Goal: Task Accomplishment & Management: Manage account settings

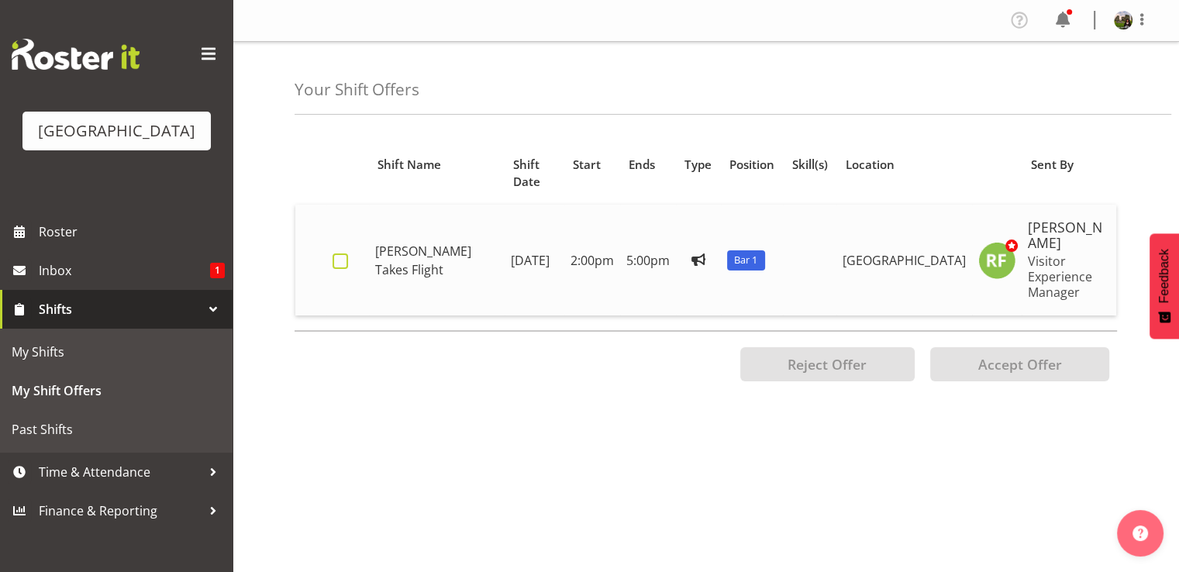
click at [333, 253] on span at bounding box center [340, 261] width 16 height 16
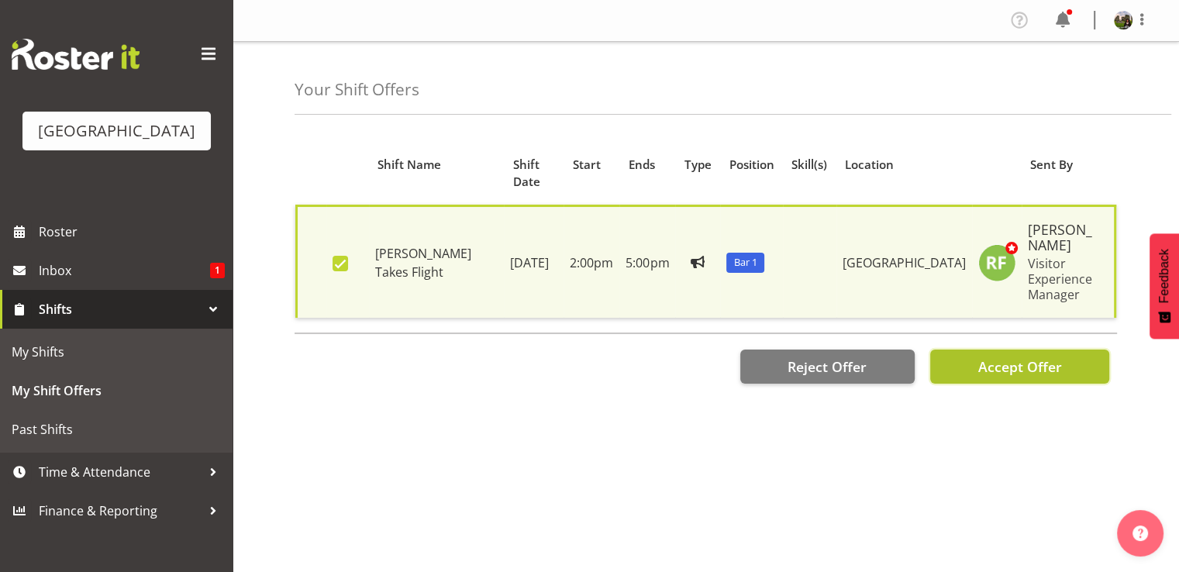
click at [987, 357] on span "Accept Offer" at bounding box center [1019, 366] width 84 height 19
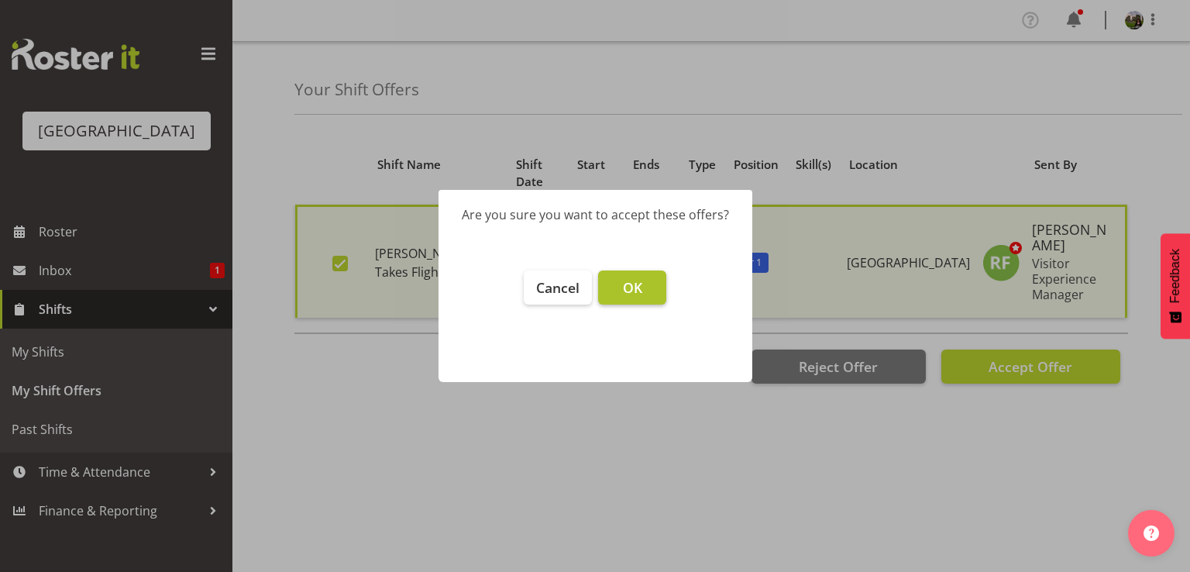
click at [628, 288] on span "OK" at bounding box center [632, 287] width 19 height 19
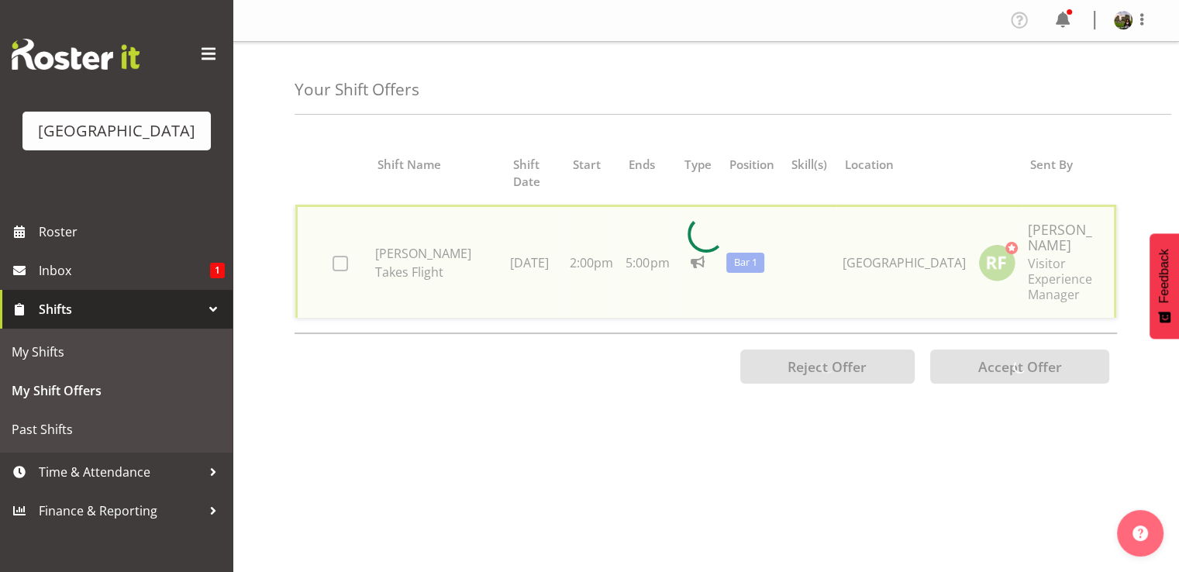
checkbox input "false"
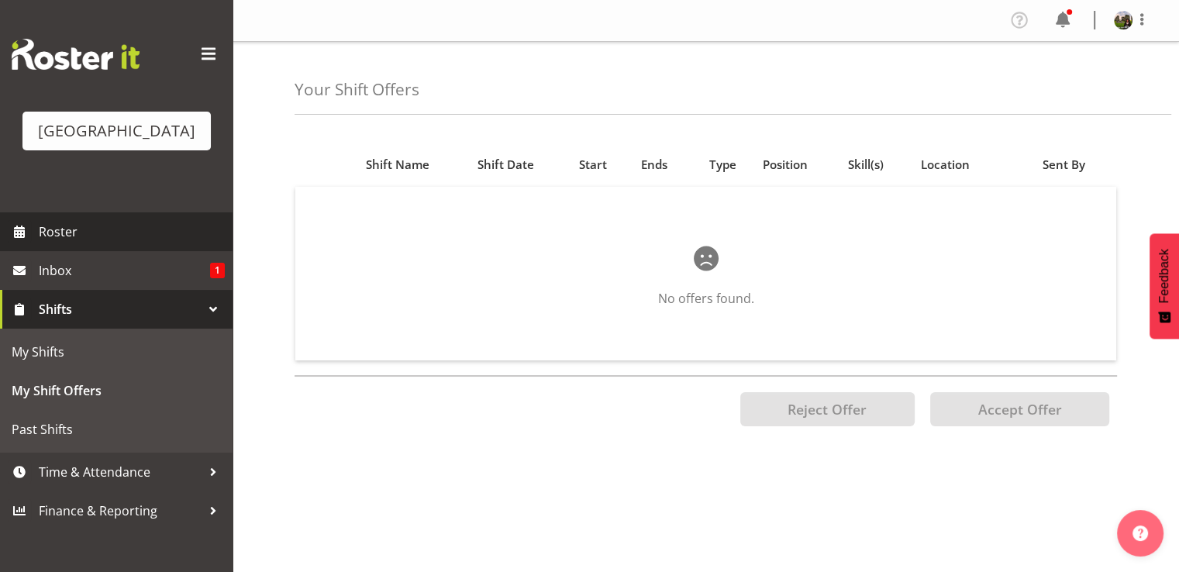
click at [71, 243] on span "Roster" at bounding box center [132, 231] width 186 height 23
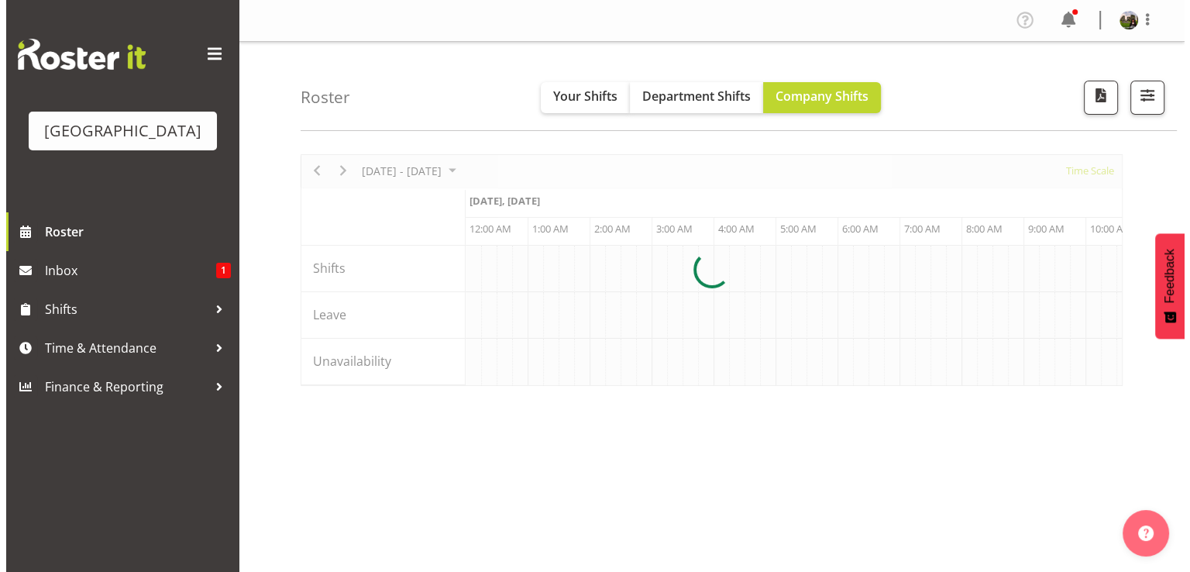
scroll to position [0, 4464]
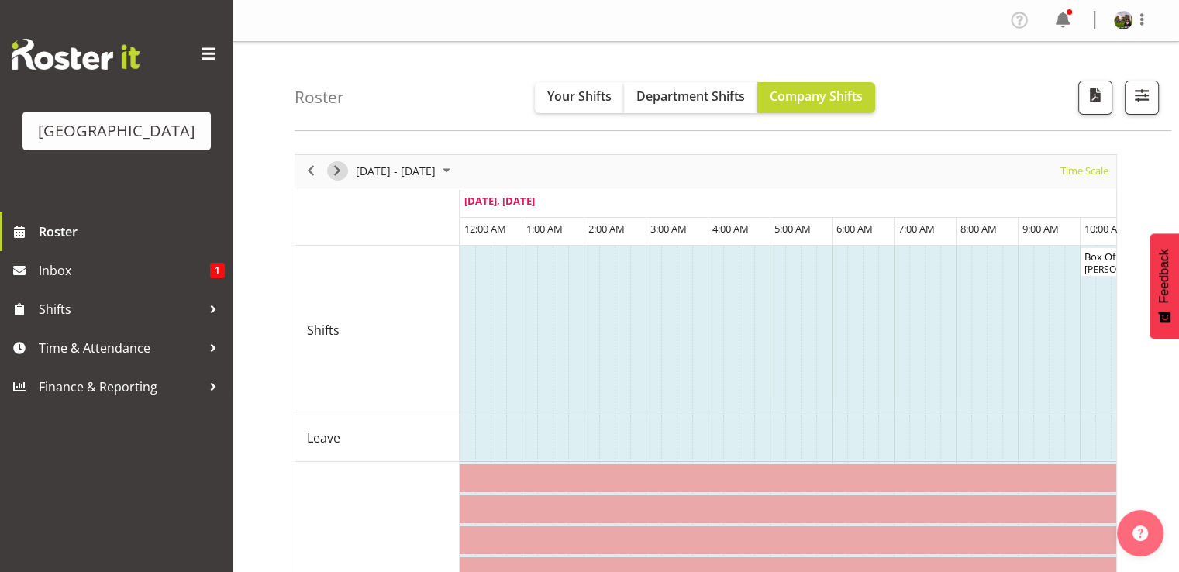
click at [337, 171] on span "Next" at bounding box center [337, 170] width 19 height 19
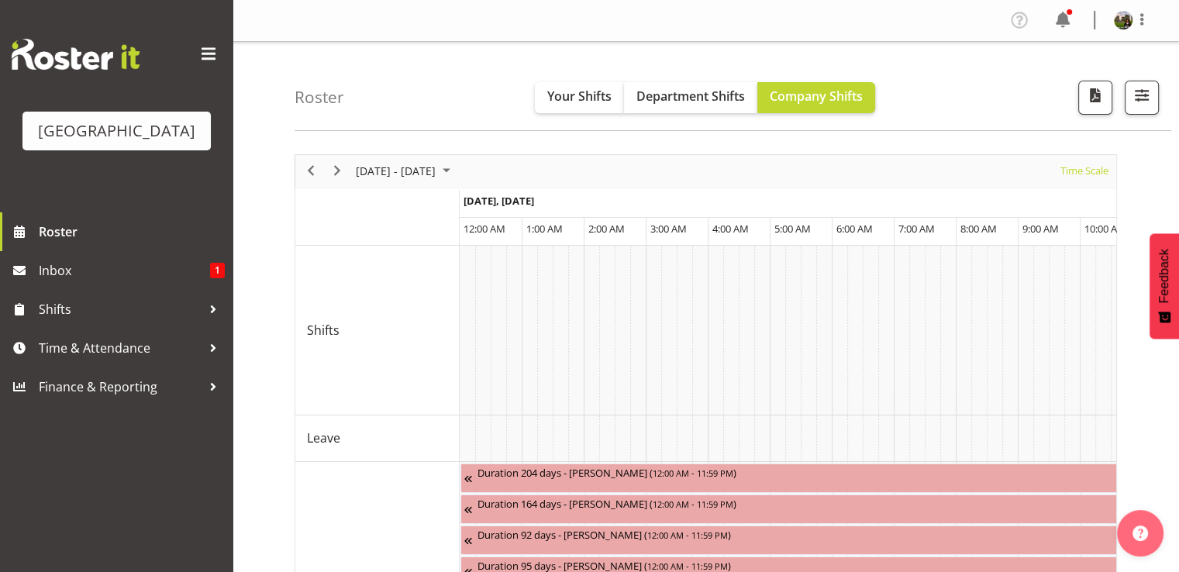
click at [456, 174] on span "August 2025" at bounding box center [446, 170] width 19 height 19
click at [449, 342] on span "21" at bounding box center [446, 342] width 23 height 23
click at [1070, 174] on span "Time Scale" at bounding box center [1084, 170] width 51 height 19
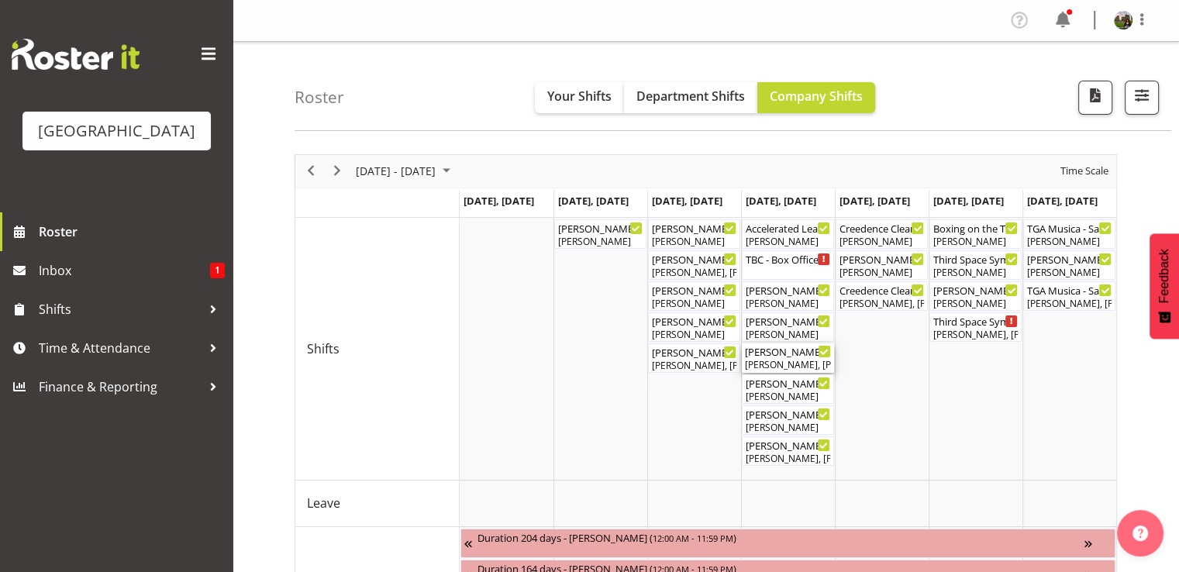
click at [772, 360] on div "[PERSON_NAME], [PERSON_NAME], [PERSON_NAME], [PERSON_NAME], [PERSON_NAME], [PER…" at bounding box center [788, 365] width 86 height 14
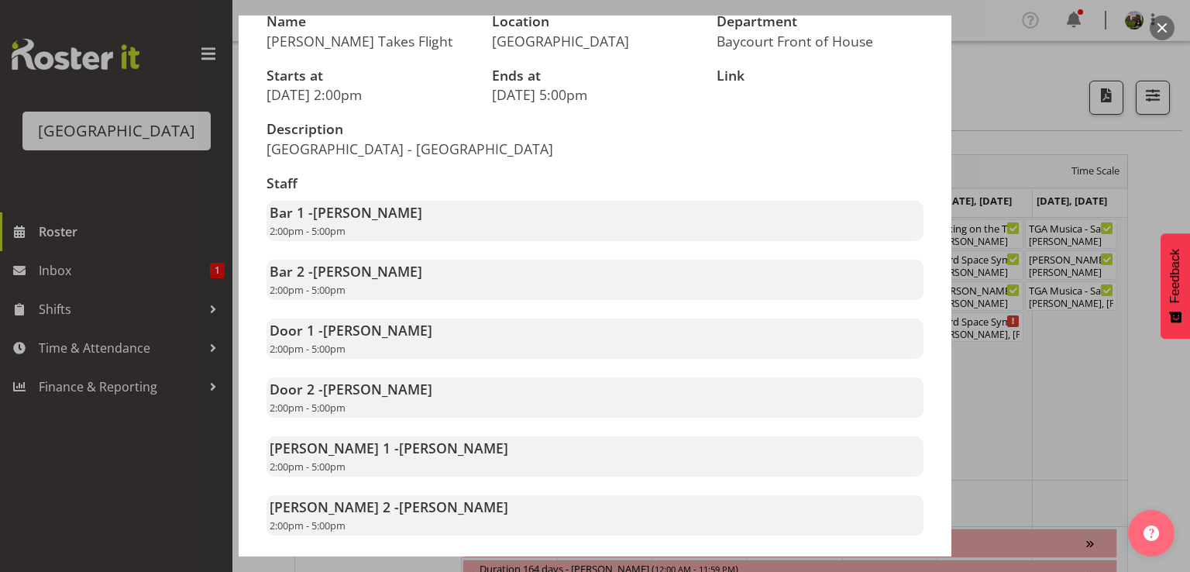
scroll to position [251, 0]
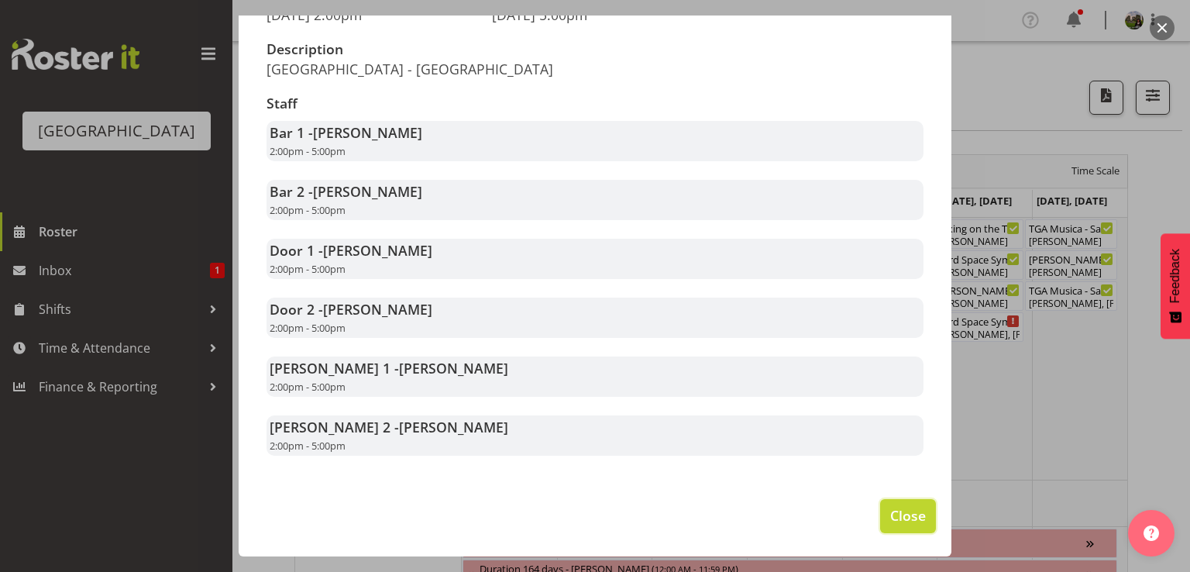
click at [890, 521] on span "Close" at bounding box center [908, 515] width 36 height 20
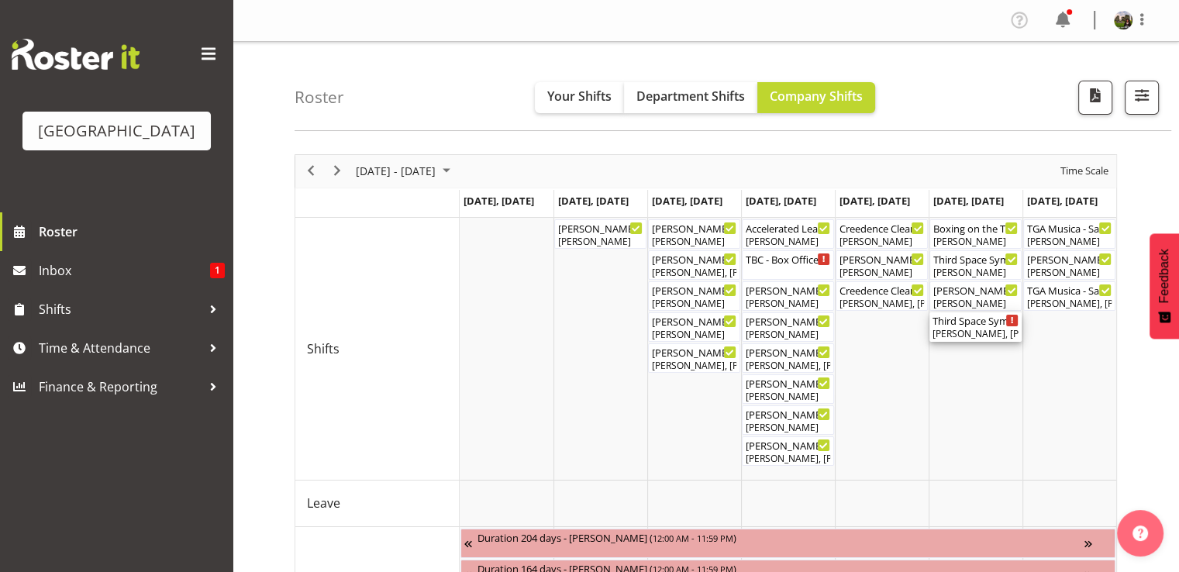
click at [958, 336] on div "[PERSON_NAME], [PERSON_NAME], [PERSON_NAME], [PERSON_NAME], [PERSON_NAME], [PER…" at bounding box center [975, 334] width 86 height 14
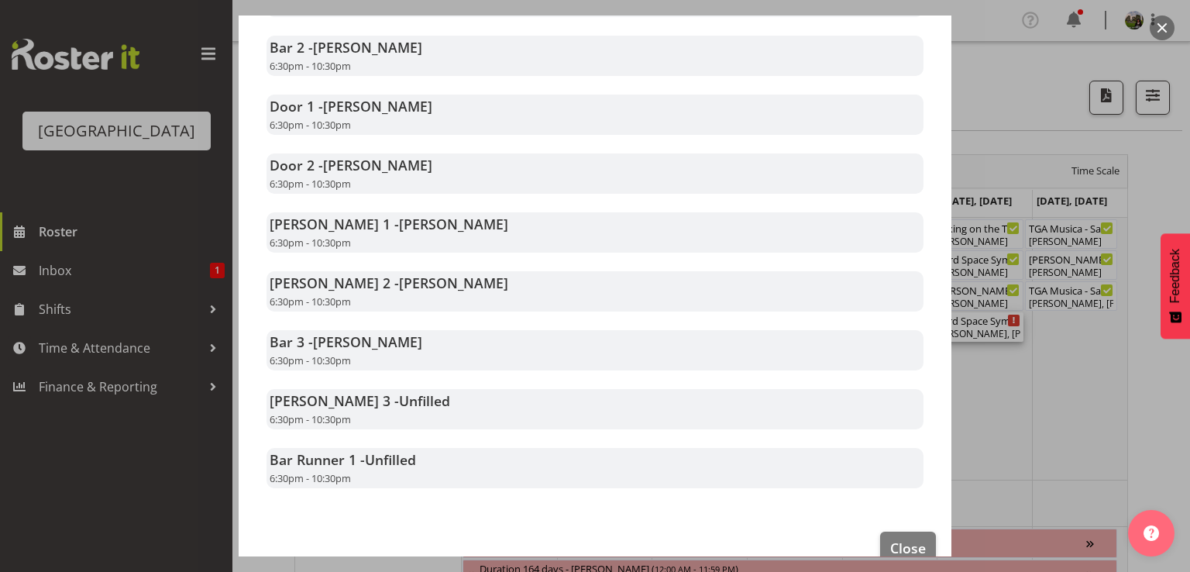
scroll to position [388, 0]
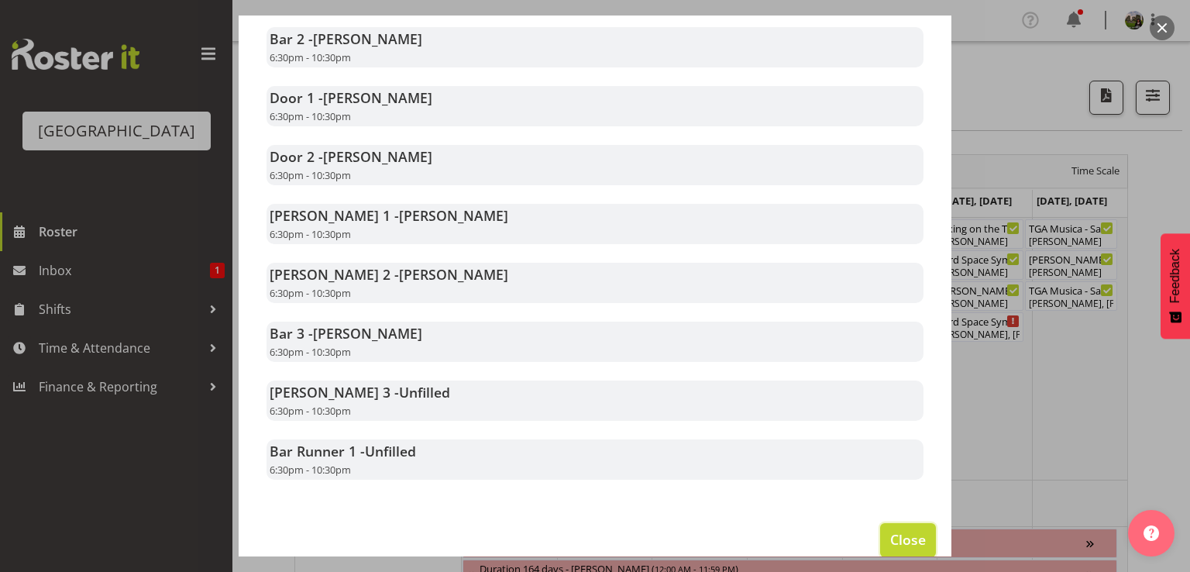
click at [893, 541] on button "Close" at bounding box center [908, 540] width 56 height 34
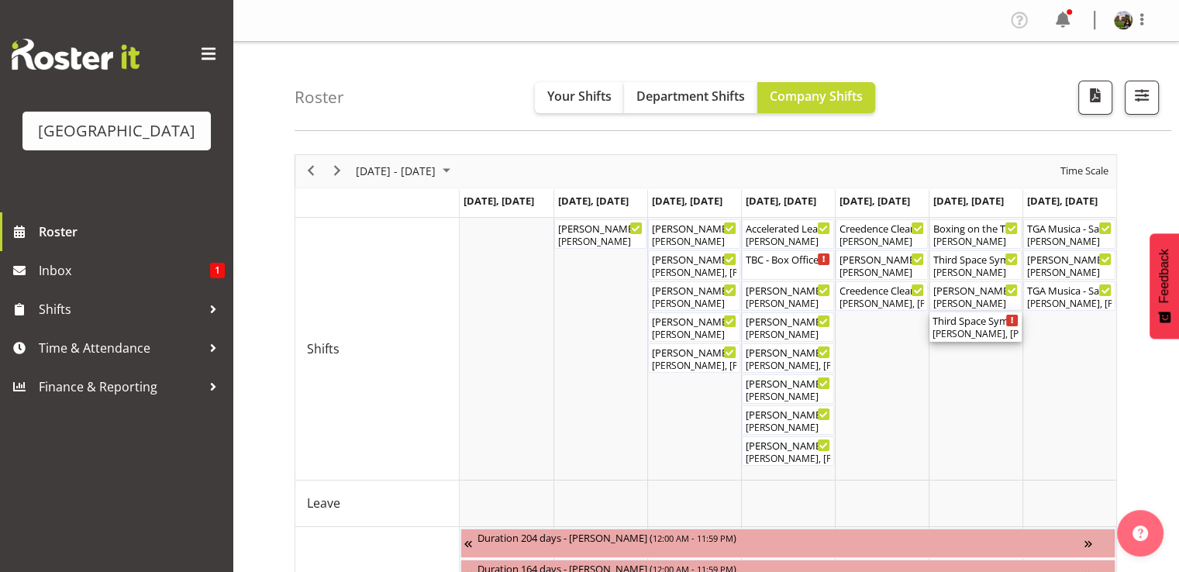
click at [960, 328] on div "[PERSON_NAME], [PERSON_NAME], [PERSON_NAME], [PERSON_NAME], [PERSON_NAME], [PER…" at bounding box center [975, 334] width 86 height 14
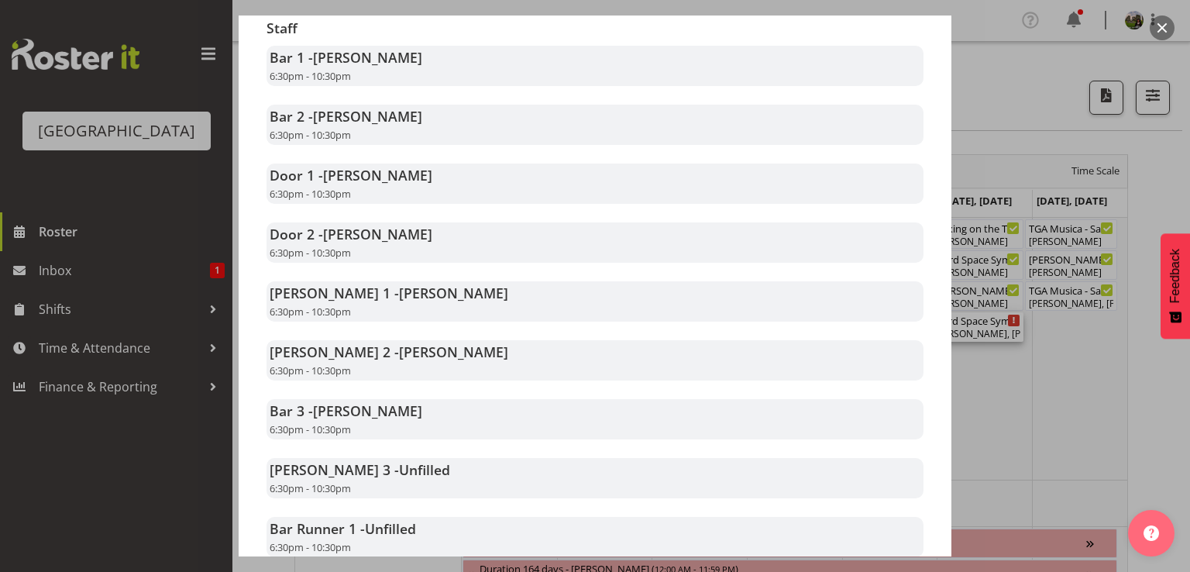
scroll to position [78, 0]
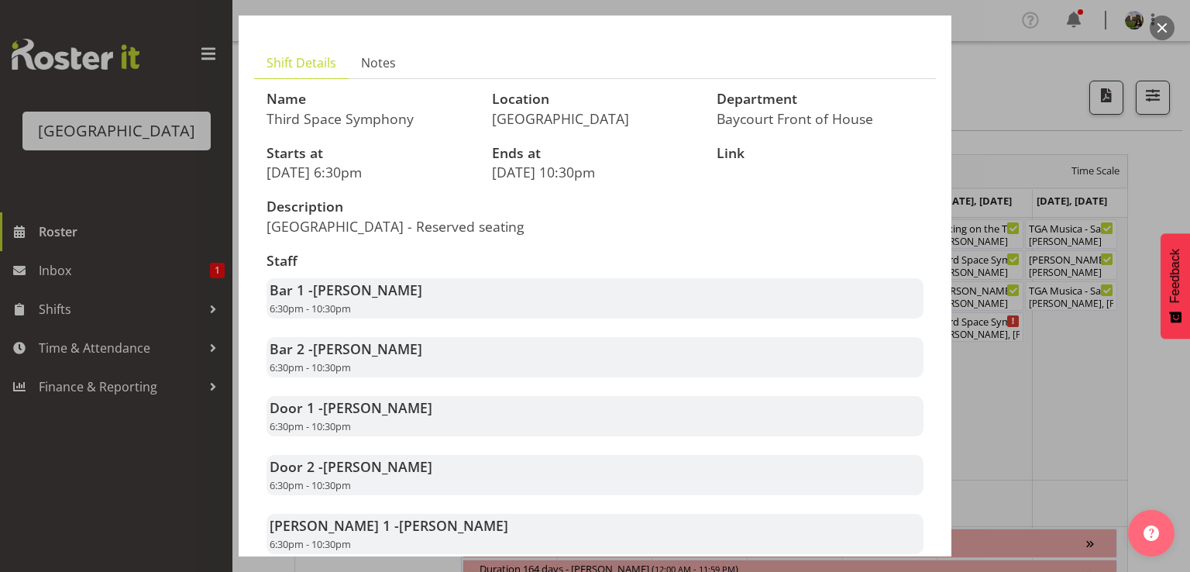
click at [984, 388] on div at bounding box center [595, 286] width 1190 height 572
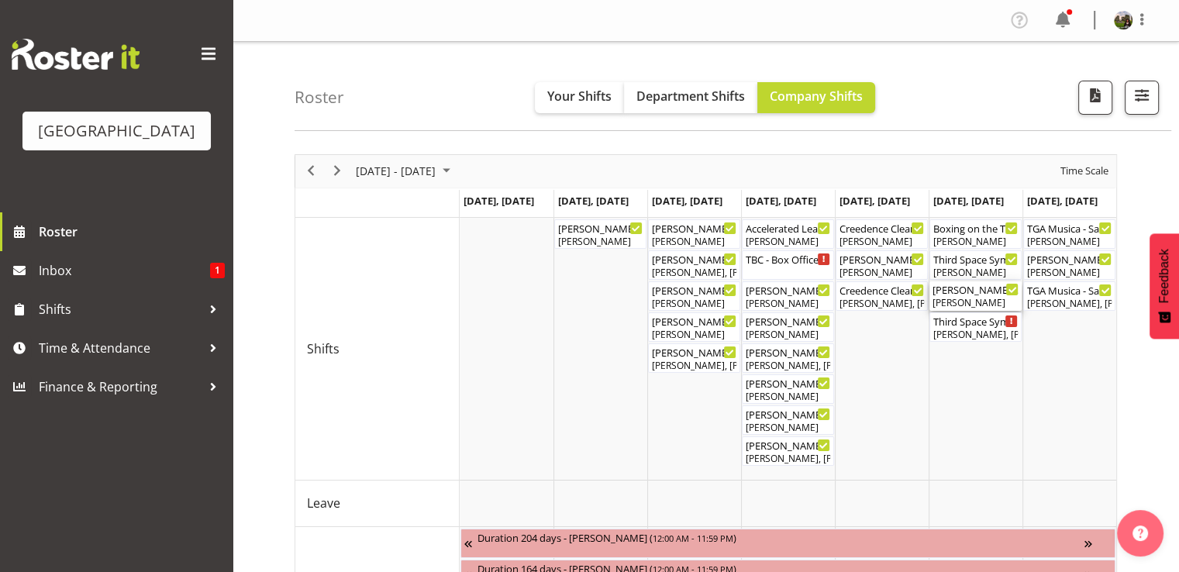
click at [980, 299] on div "[PERSON_NAME]" at bounding box center [975, 303] width 86 height 14
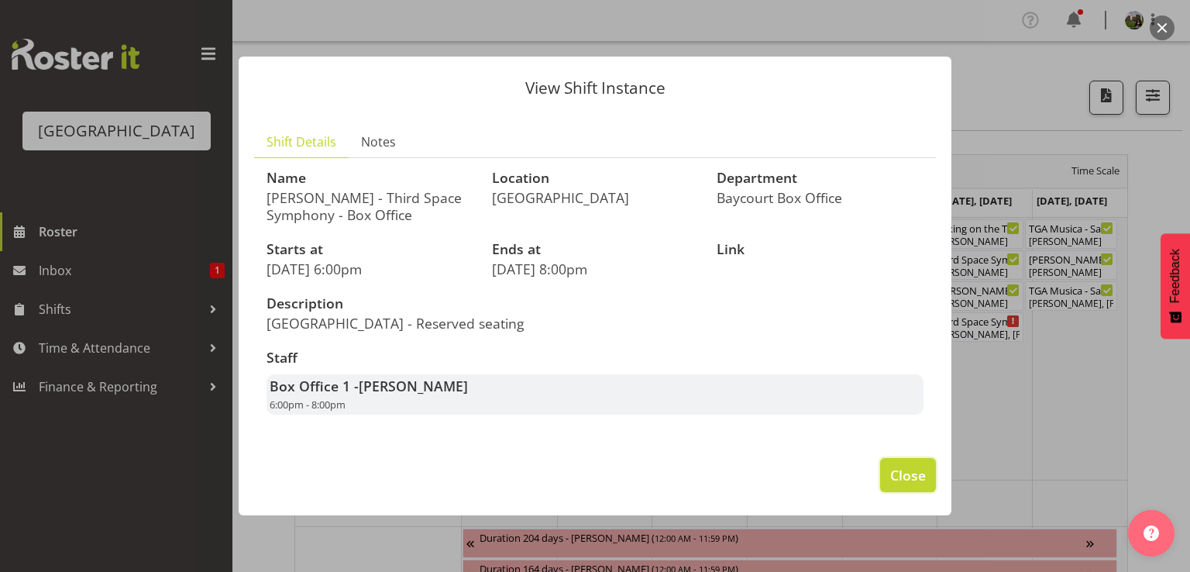
click at [906, 476] on span "Close" at bounding box center [908, 475] width 36 height 20
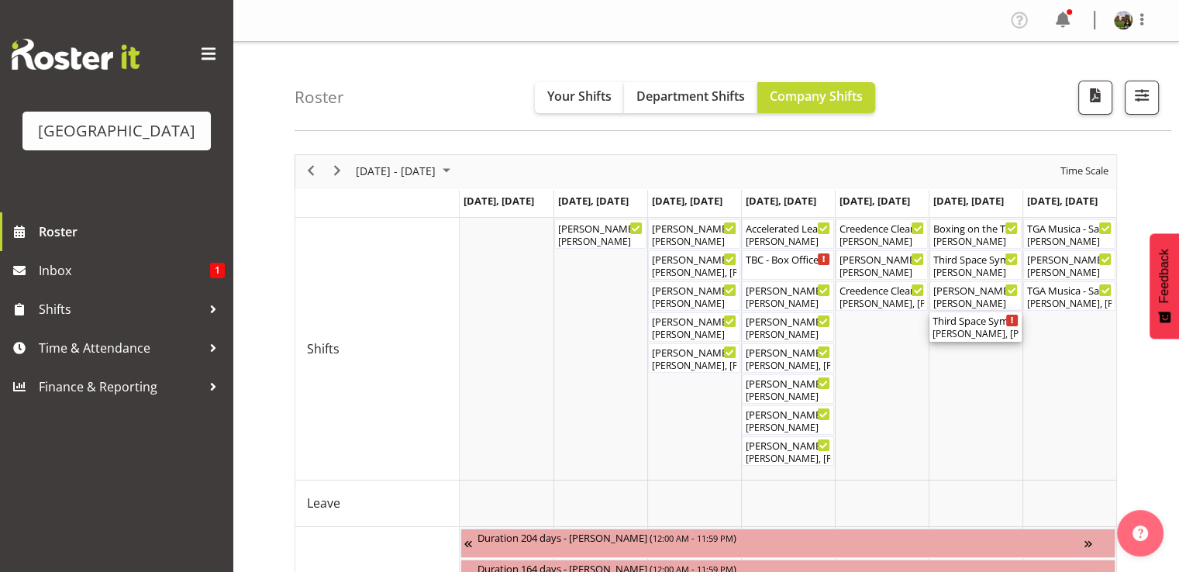
click at [979, 329] on div "[PERSON_NAME], [PERSON_NAME], [PERSON_NAME], [PERSON_NAME], [PERSON_NAME], [PER…" at bounding box center [975, 334] width 86 height 14
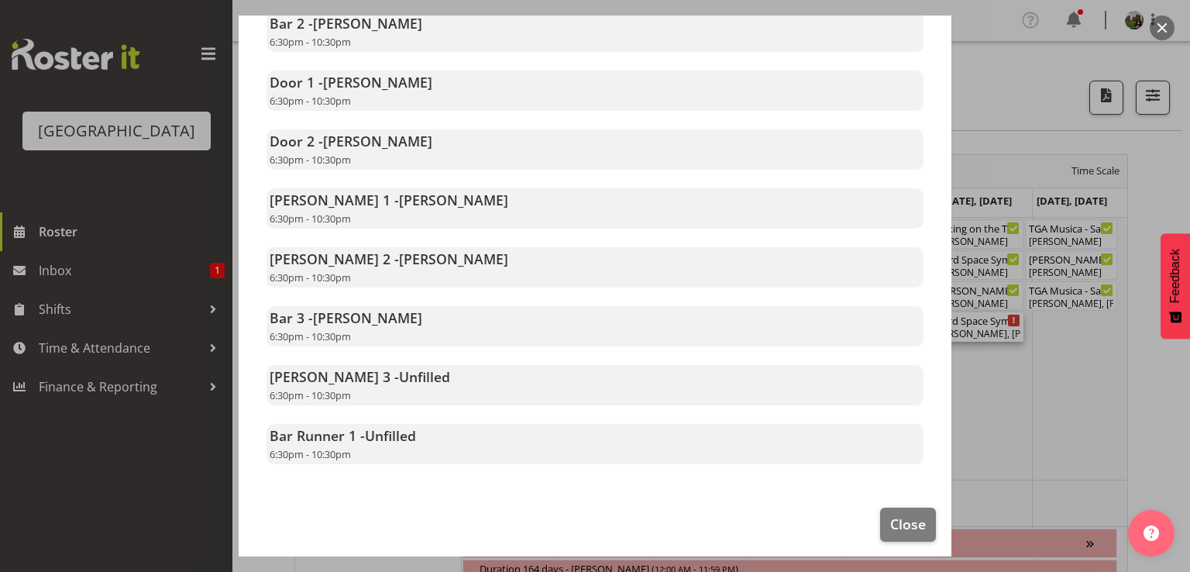
scroll to position [428, 0]
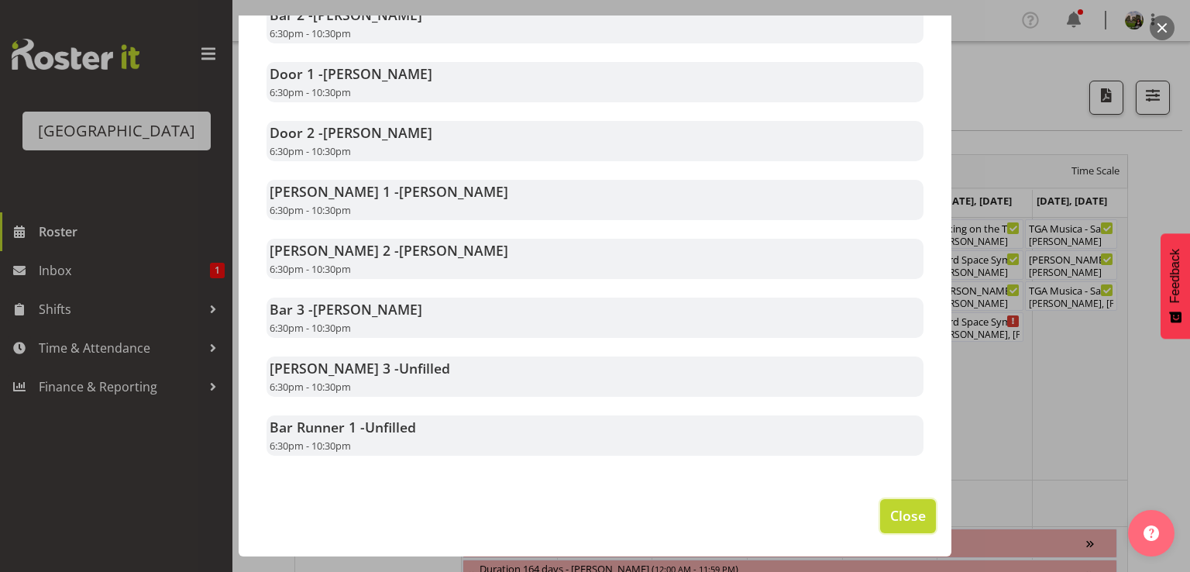
click at [890, 515] on span "Close" at bounding box center [908, 515] width 36 height 20
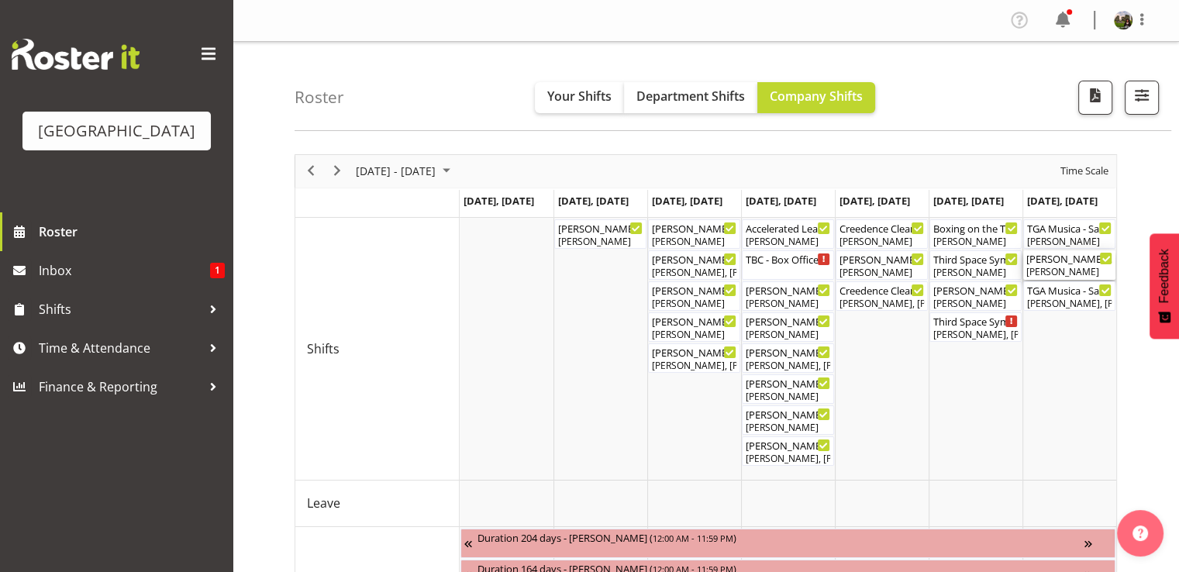
click at [1062, 269] on div "[PERSON_NAME]" at bounding box center [1069, 272] width 86 height 14
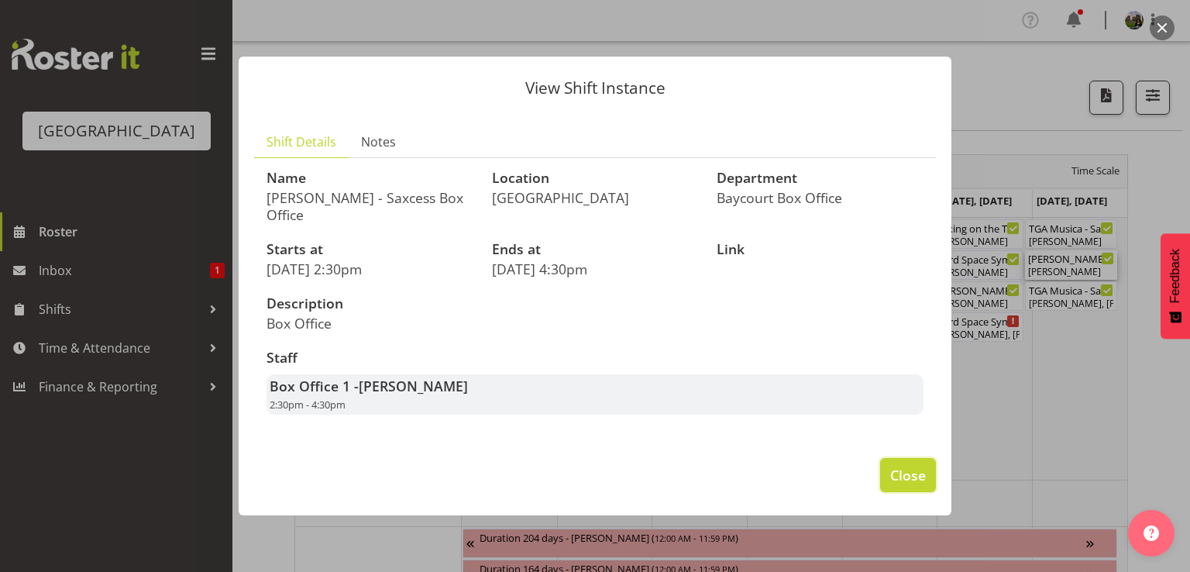
click at [918, 468] on span "Close" at bounding box center [908, 475] width 36 height 20
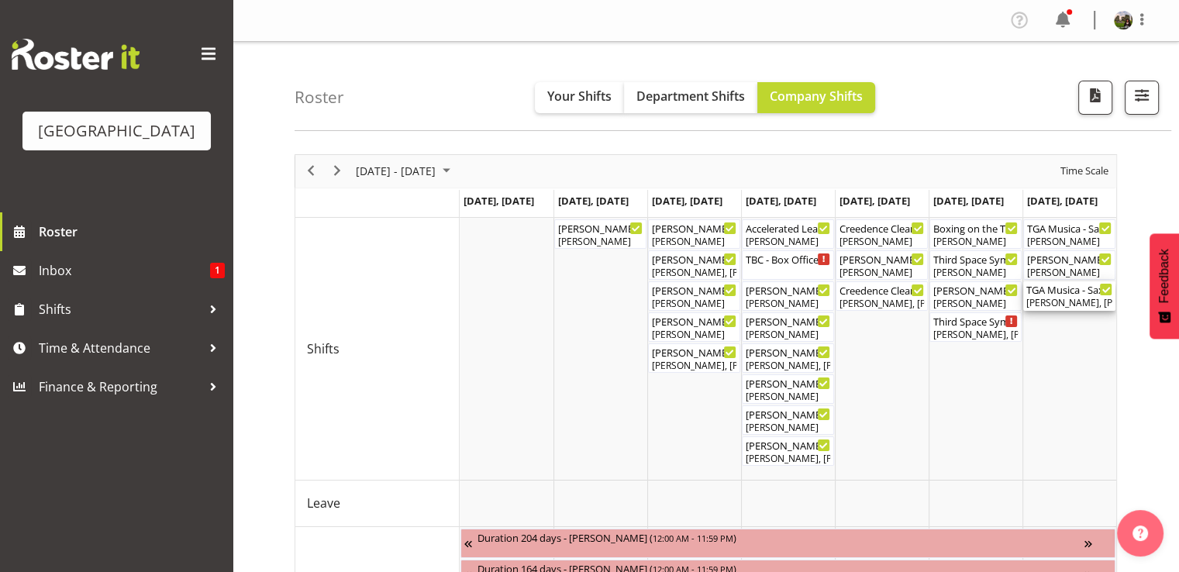
click at [1073, 298] on div "[PERSON_NAME], [PERSON_NAME], [PERSON_NAME], [PERSON_NAME]" at bounding box center [1069, 303] width 86 height 14
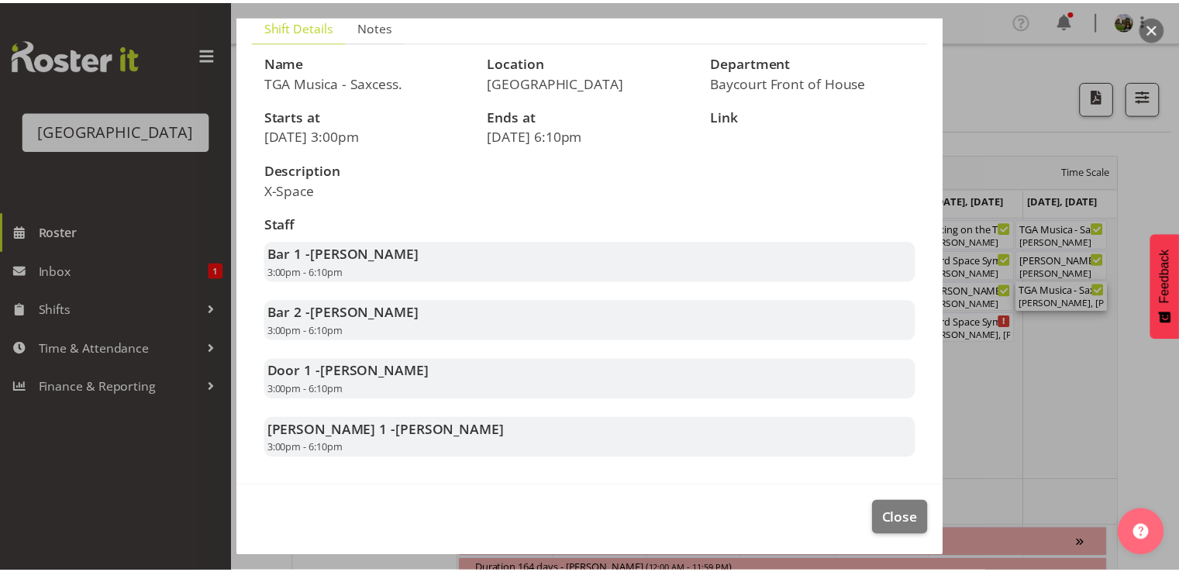
scroll to position [133, 0]
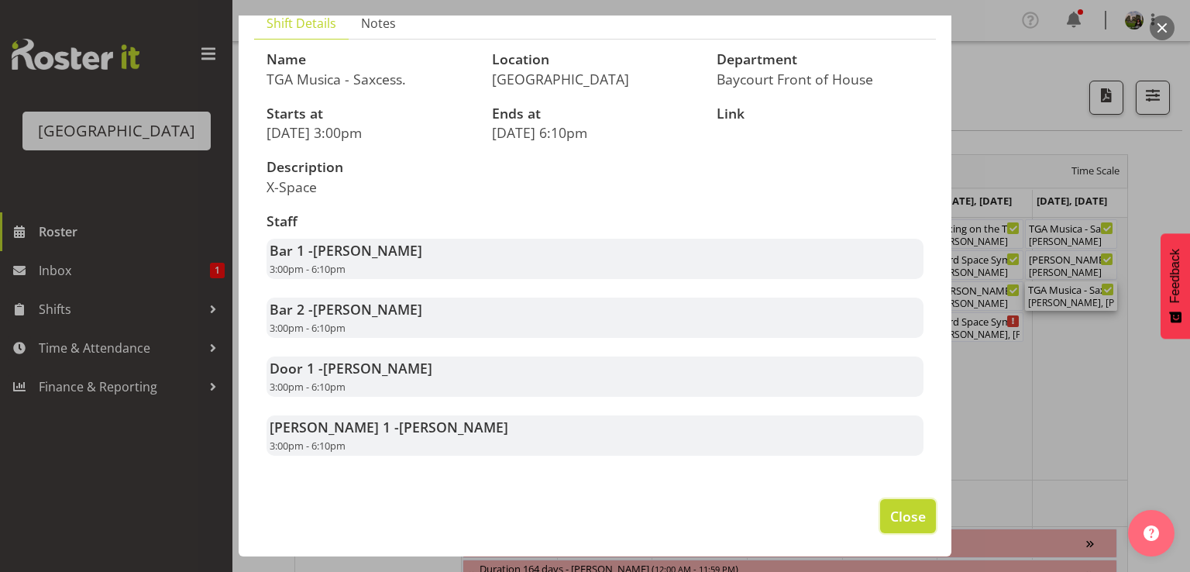
click at [899, 515] on span "Close" at bounding box center [908, 516] width 36 height 20
